Goal: Information Seeking & Learning: Understand process/instructions

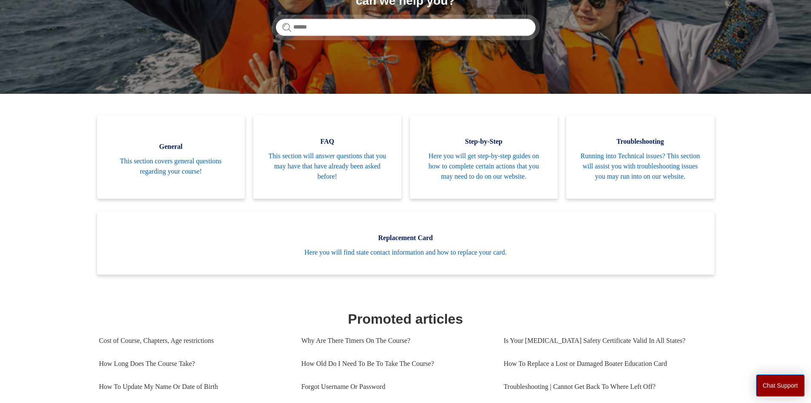
scroll to position [232, 0]
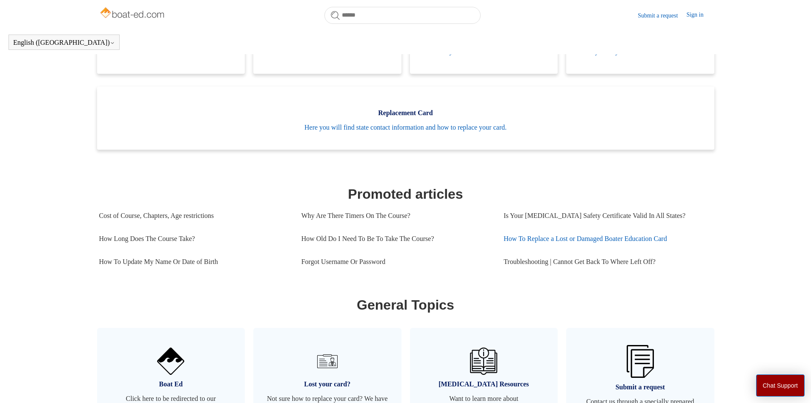
click at [629, 248] on link "How To Replace a Lost or Damaged Boater Education Card" at bounding box center [605, 238] width 202 height 23
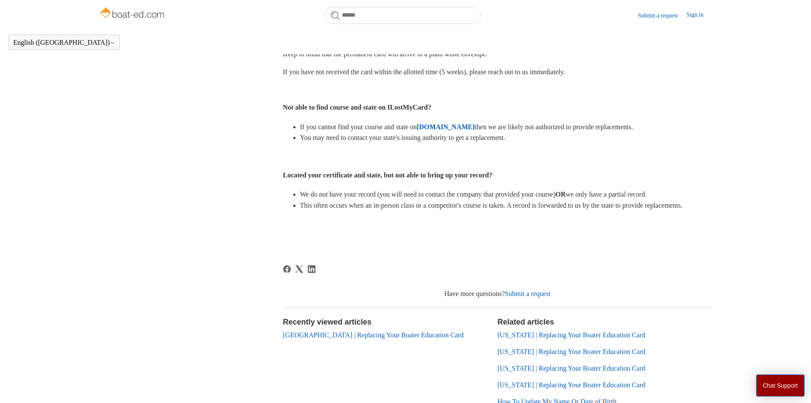
scroll to position [360, 0]
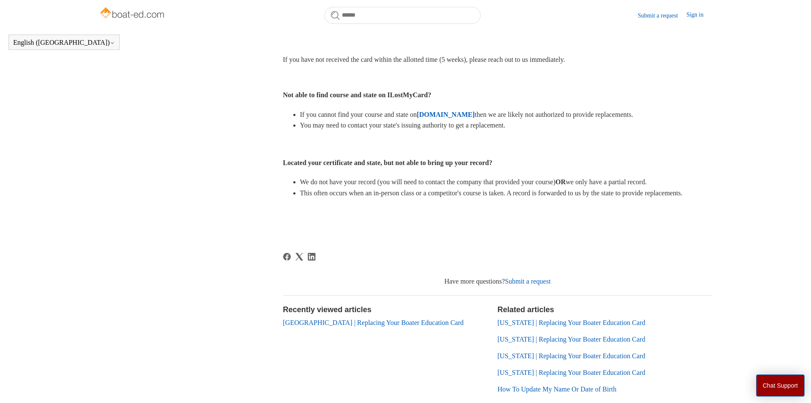
click at [316, 326] on link "[GEOGRAPHIC_DATA] | Replacing Your Boater Education Card" at bounding box center [373, 322] width 181 height 7
